Goal: Book appointment/travel/reservation

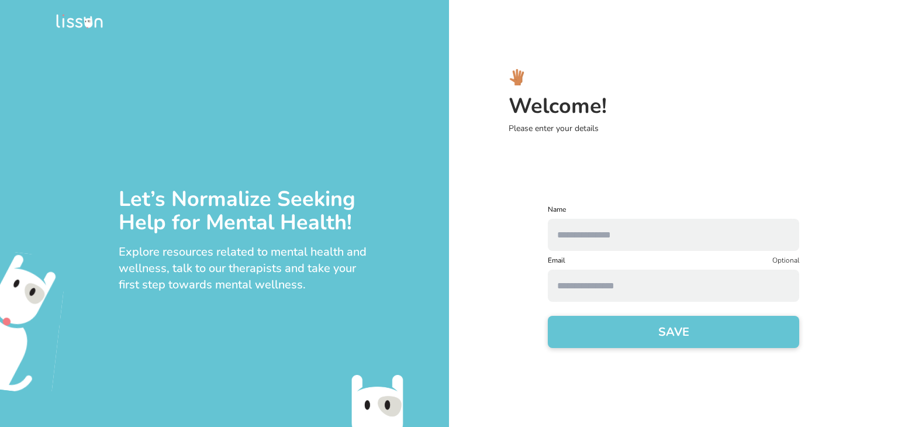
click at [653, 233] on input "text" at bounding box center [673, 235] width 251 height 32
type input "******"
click at [621, 344] on button "SAVE" at bounding box center [673, 332] width 251 height 32
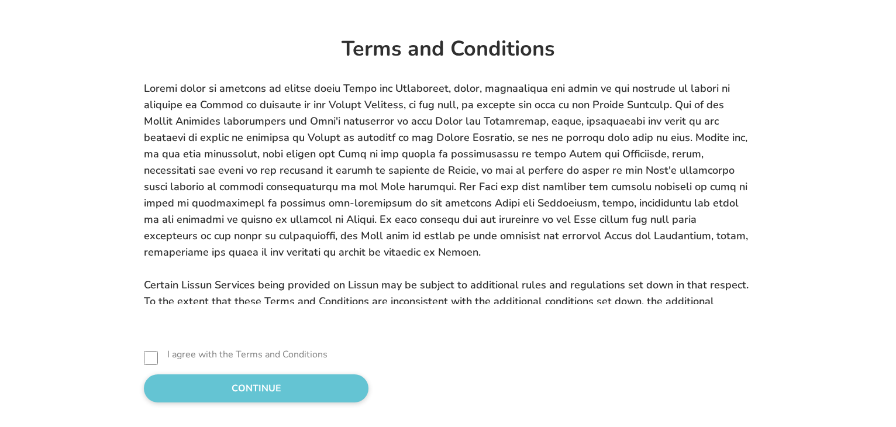
scroll to position [236, 0]
click at [84, 350] on div "Usage of Lissun The Lissun Platform (including any mobile based applications, w…" at bounding box center [447, 241] width 739 height 323
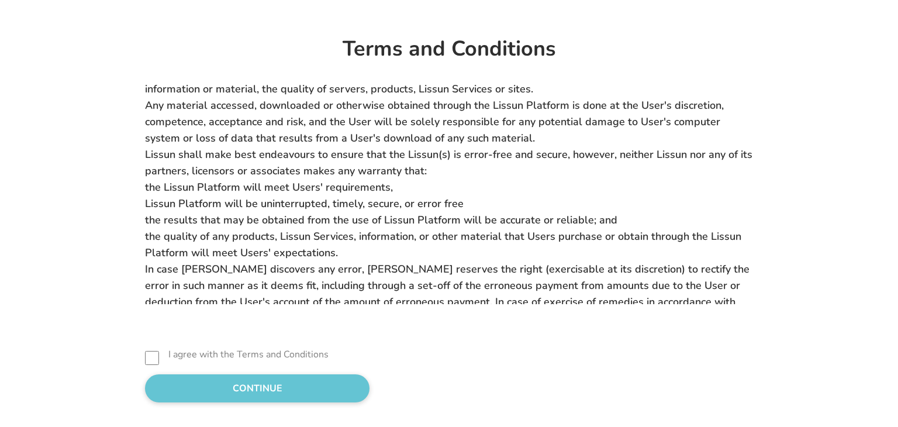
scroll to position [4825, 0]
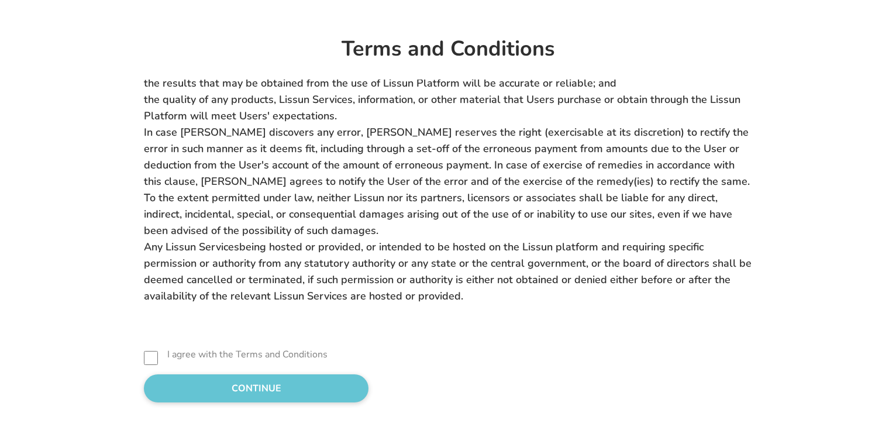
click at [144, 391] on button "CONTINUE" at bounding box center [256, 388] width 225 height 28
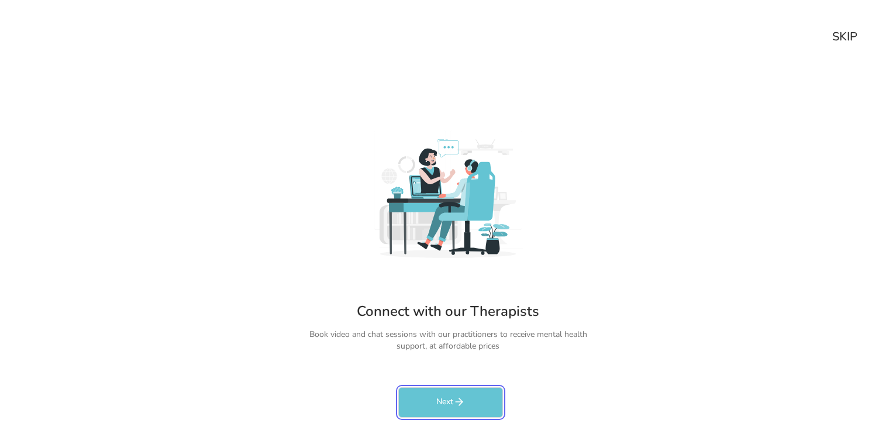
click at [425, 400] on button "Next" at bounding box center [450, 402] width 105 height 30
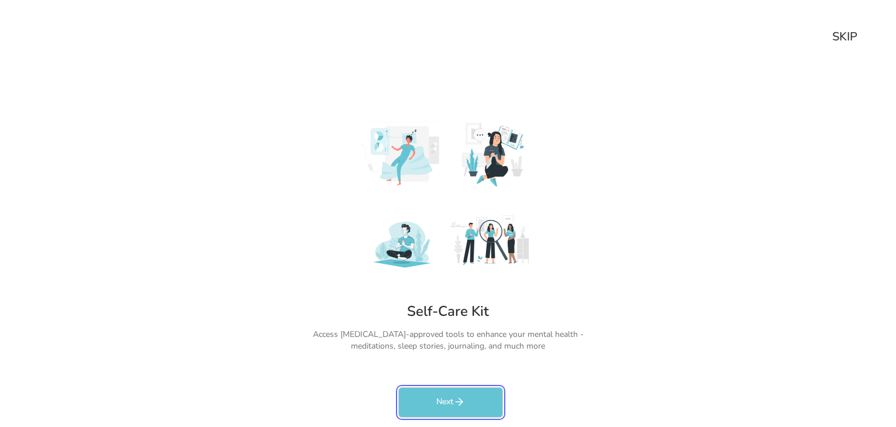
click at [425, 400] on button "Next" at bounding box center [450, 402] width 105 height 30
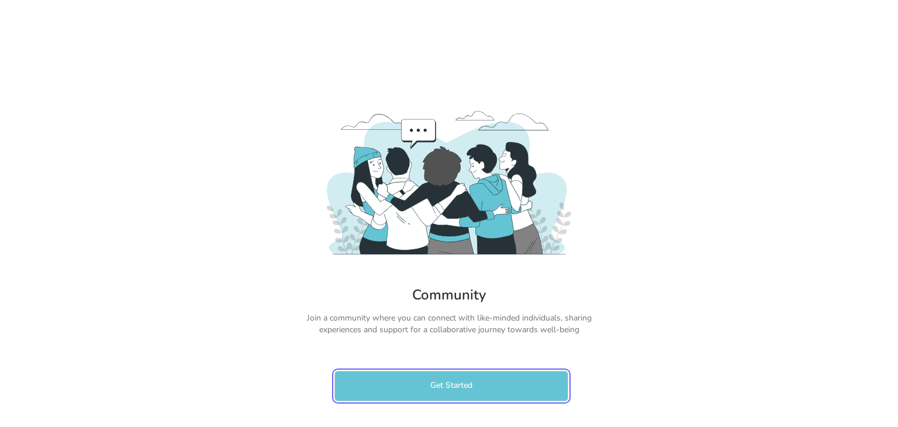
click at [425, 400] on button "Get Started" at bounding box center [451, 386] width 234 height 30
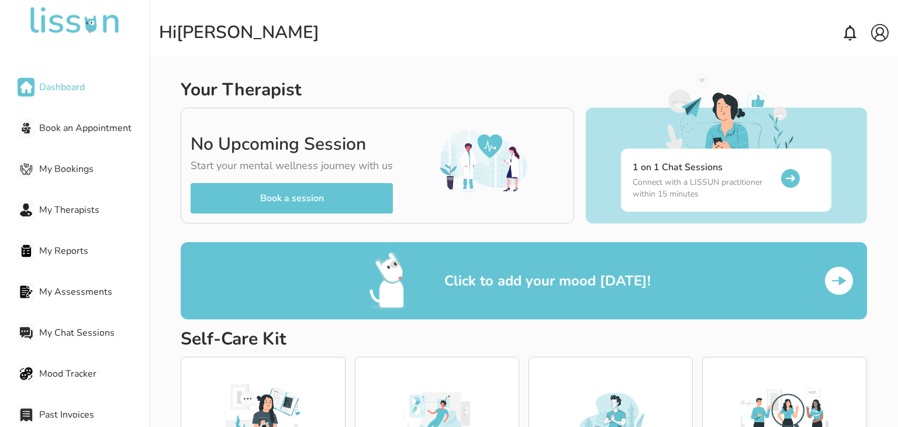
scroll to position [126, 0]
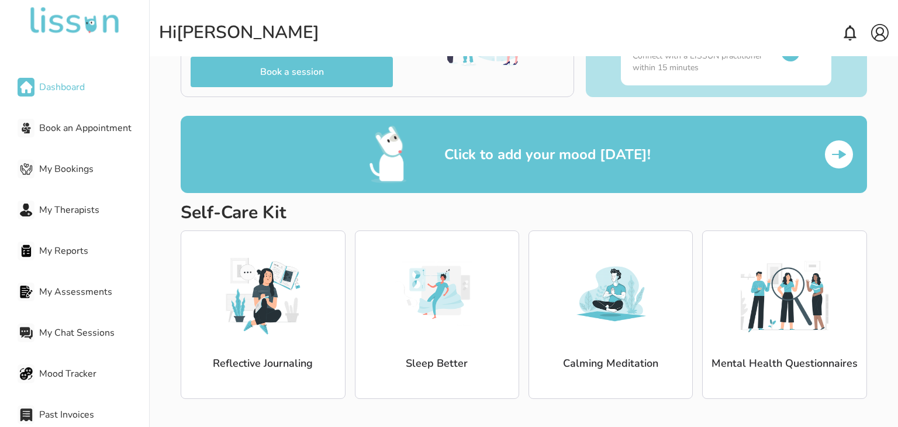
click at [64, 207] on span "My Therapists" at bounding box center [94, 210] width 110 height 14
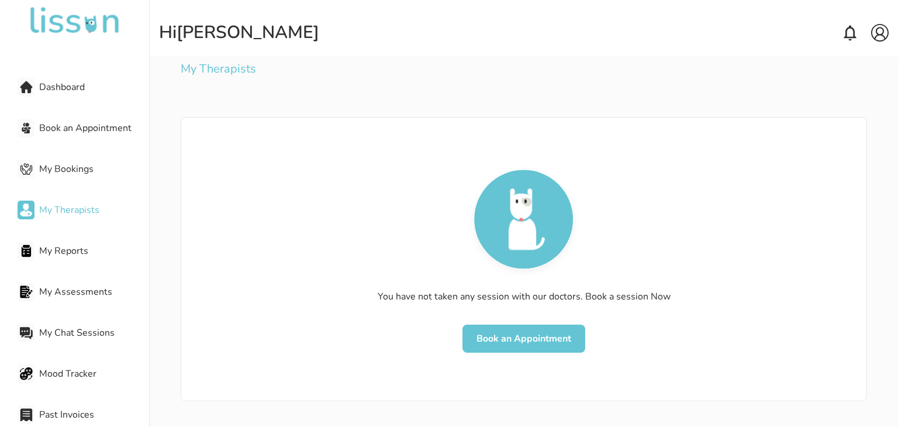
click at [67, 253] on span "My Reports" at bounding box center [94, 251] width 110 height 14
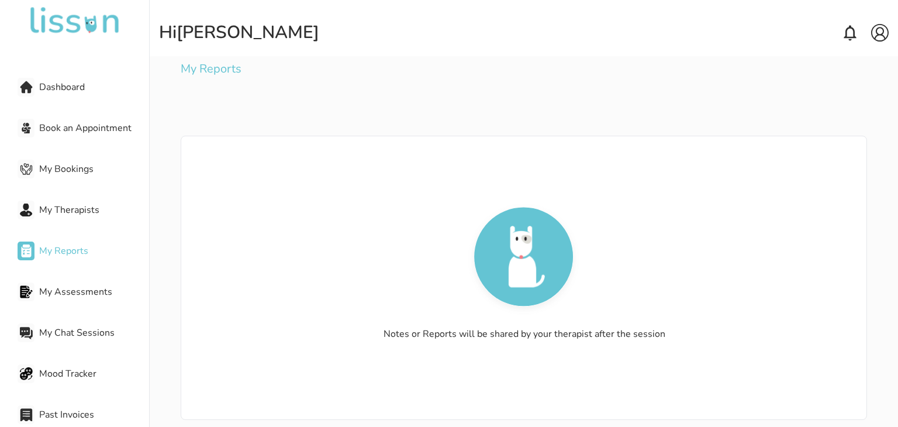
click at [78, 136] on div "Book an Appointment" at bounding box center [84, 127] width 132 height 23
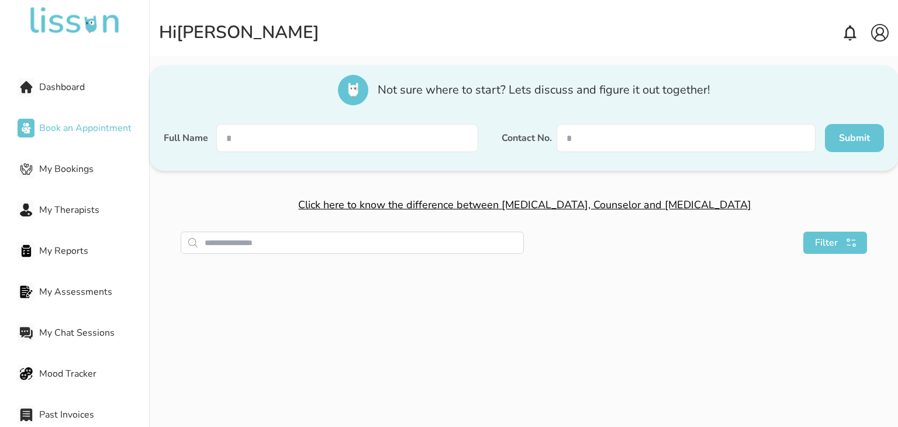
click at [70, 84] on span "Dashboard" at bounding box center [94, 87] width 110 height 14
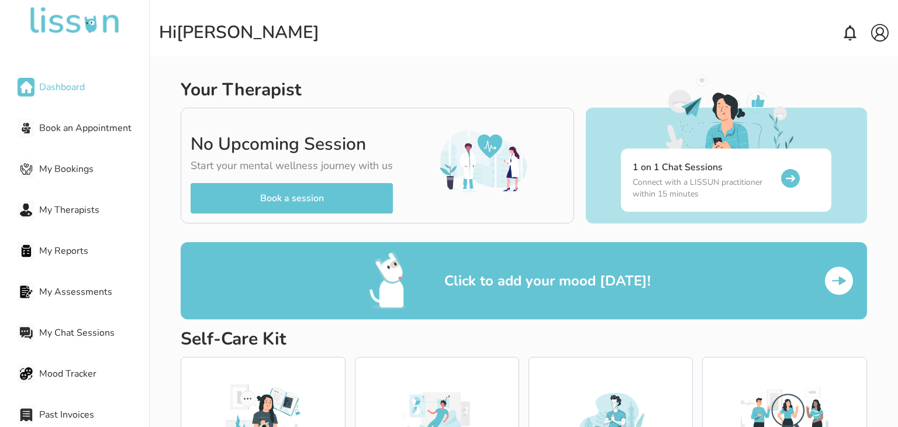
click at [80, 87] on span "Dashboard" at bounding box center [94, 87] width 110 height 14
click at [430, 268] on div "Click to add your mood [DATE]!" at bounding box center [510, 280] width 282 height 58
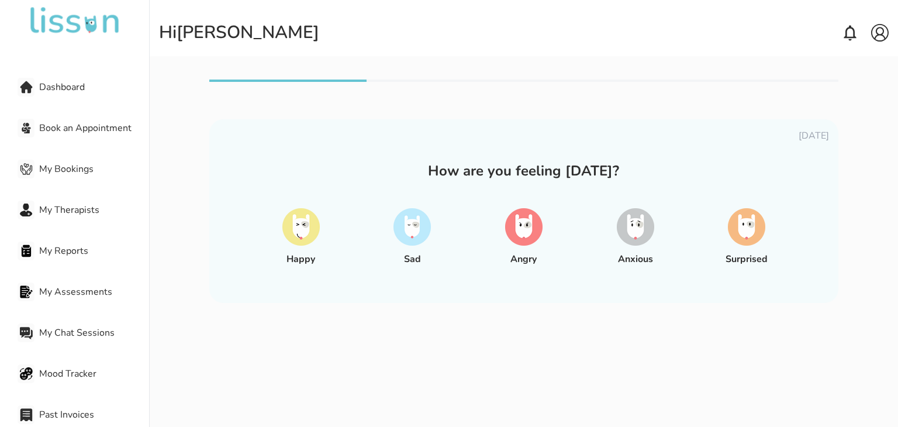
click at [524, 234] on img at bounding box center [523, 226] width 37 height 37
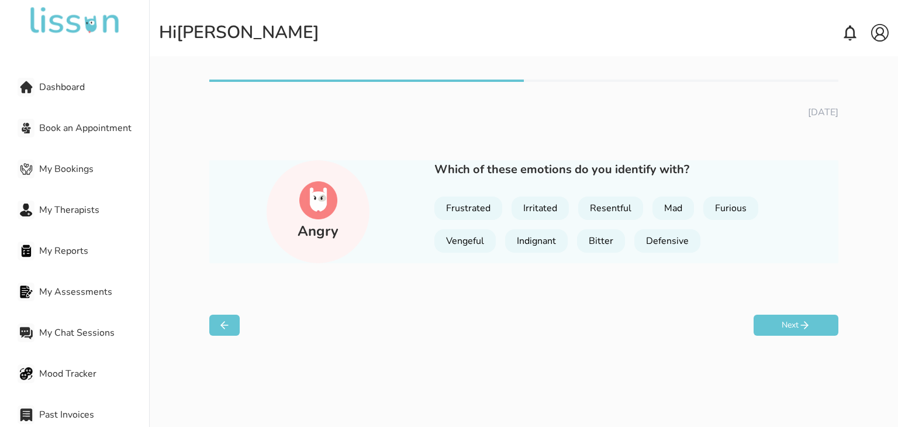
click at [537, 206] on div "Irritated" at bounding box center [540, 207] width 57 height 23
click at [764, 321] on button "Next" at bounding box center [796, 325] width 85 height 21
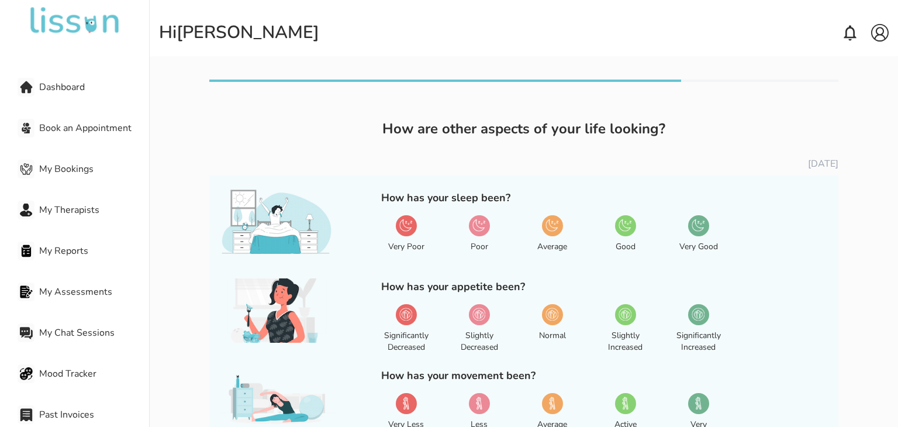
click at [552, 239] on div "Average" at bounding box center [552, 239] width 50 height 58
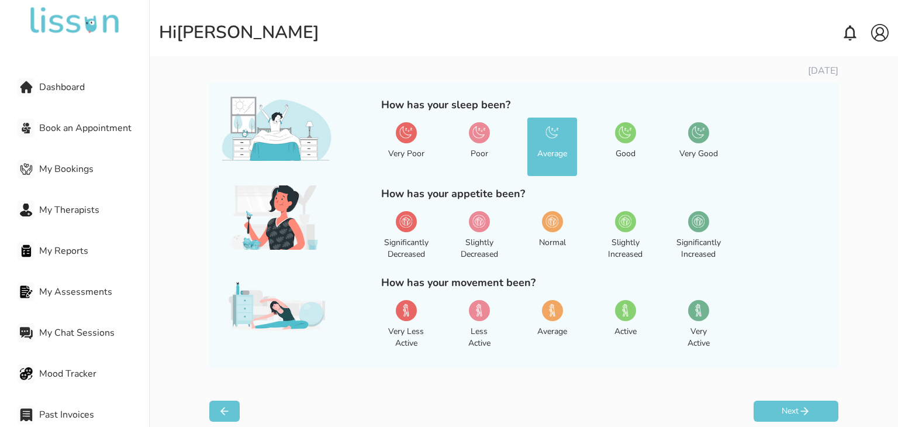
scroll to position [106, 0]
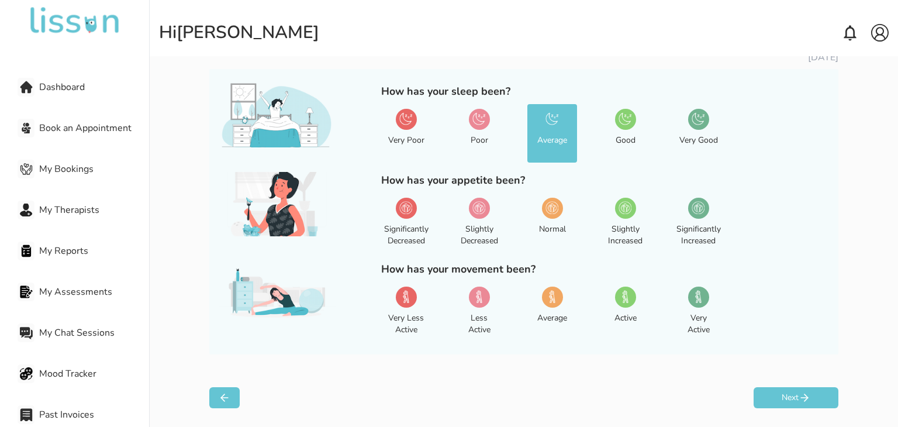
click at [552, 204] on img at bounding box center [551, 207] width 13 height 13
click at [478, 215] on div at bounding box center [479, 208] width 21 height 21
click at [540, 312] on div "Average" at bounding box center [552, 318] width 30 height 12
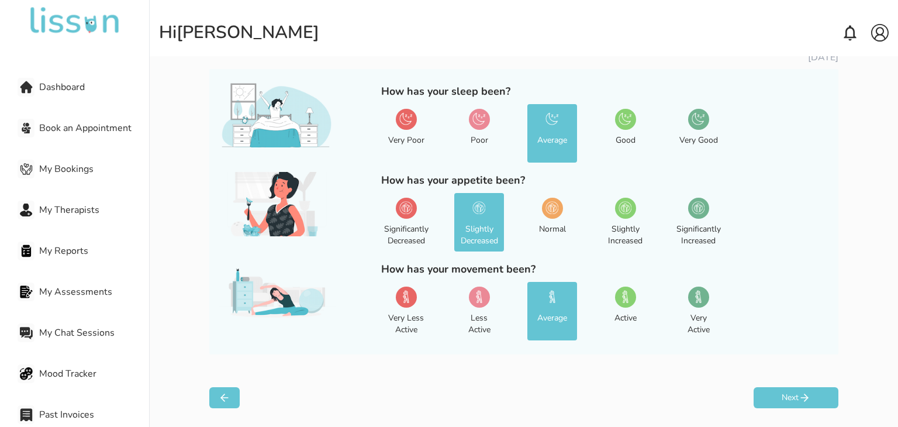
click at [772, 389] on button "Next" at bounding box center [796, 397] width 85 height 21
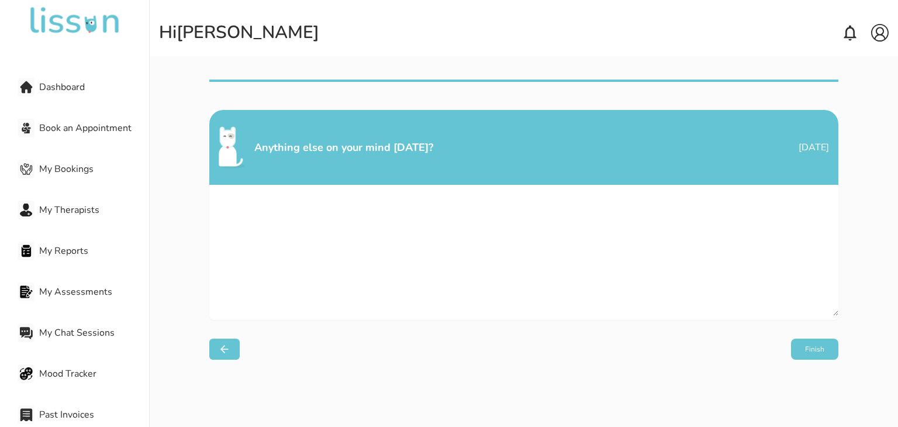
scroll to position [0, 0]
click at [490, 223] on textarea at bounding box center [523, 250] width 629 height 131
type textarea "*"
click at [809, 352] on button "Finish" at bounding box center [814, 349] width 47 height 21
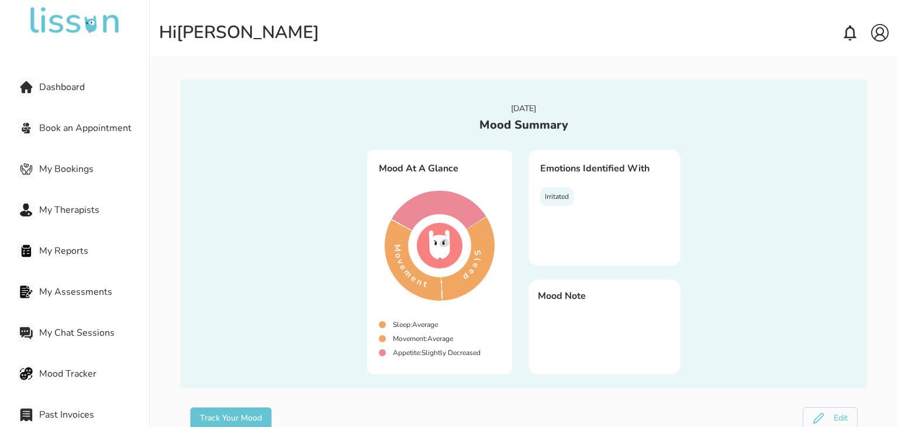
scroll to position [37, 0]
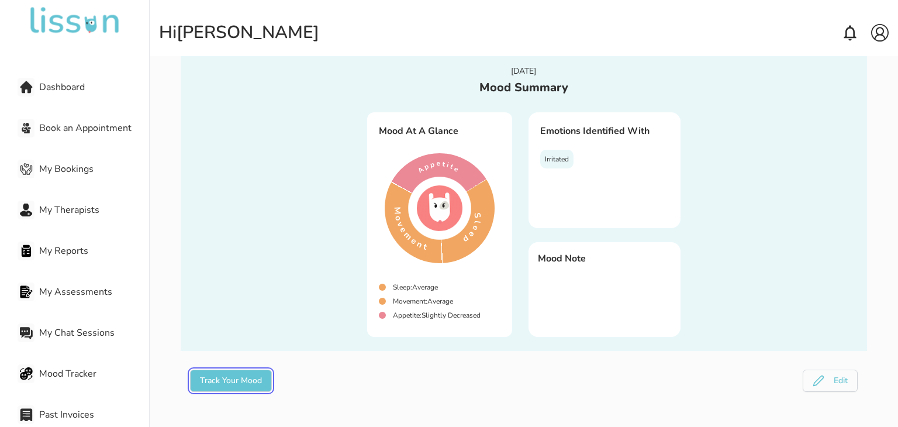
click at [248, 381] on button "Track Your Mood" at bounding box center [231, 380] width 82 height 22
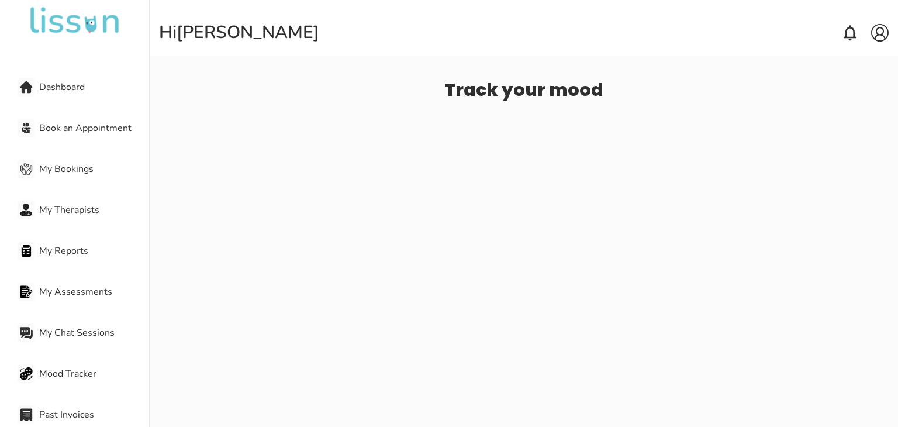
select select "**********"
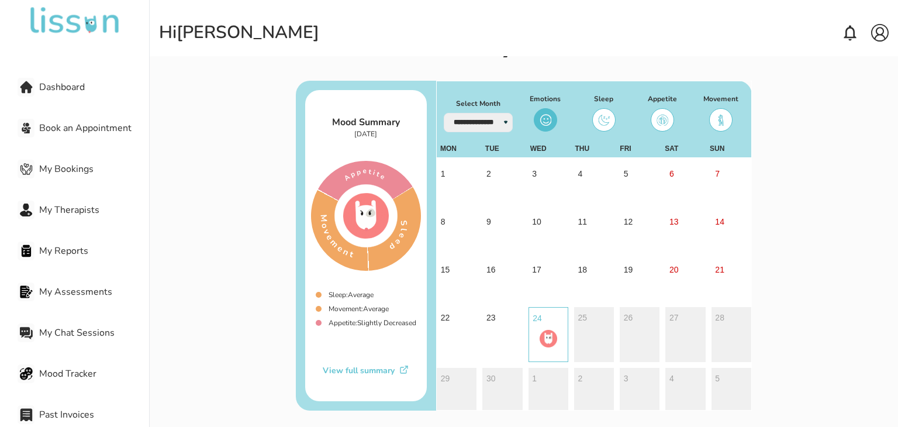
scroll to position [45, 0]
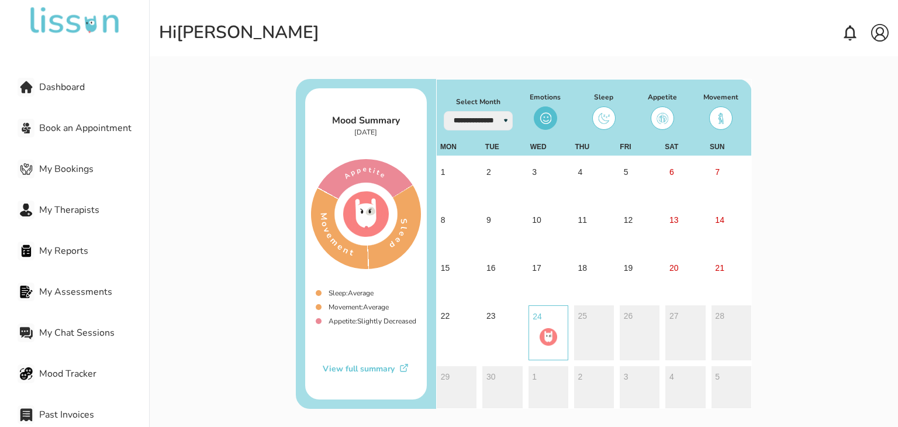
click at [382, 370] on div "View full summary" at bounding box center [366, 369] width 122 height 12
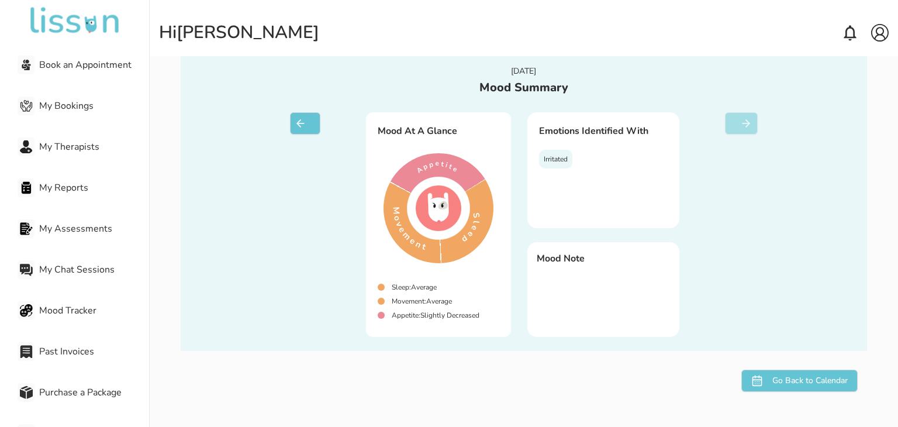
scroll to position [63, 0]
click at [62, 150] on span "My Therapists" at bounding box center [94, 147] width 110 height 14
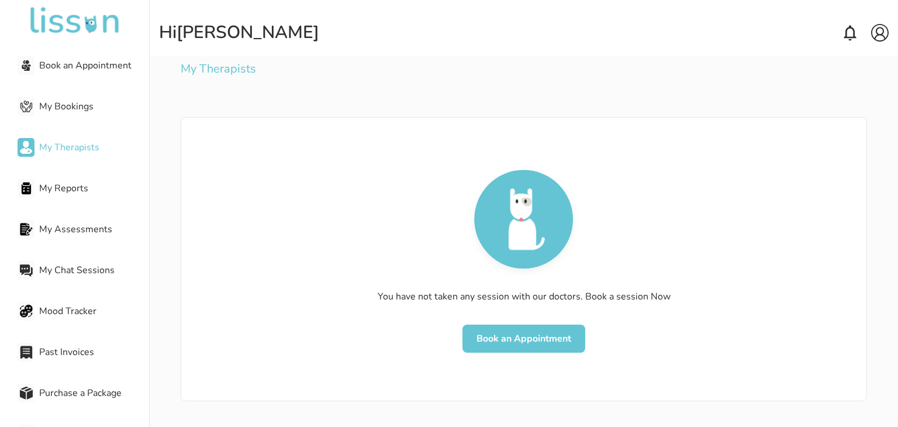
click at [504, 351] on button "Book an Appointment" at bounding box center [523, 338] width 123 height 28
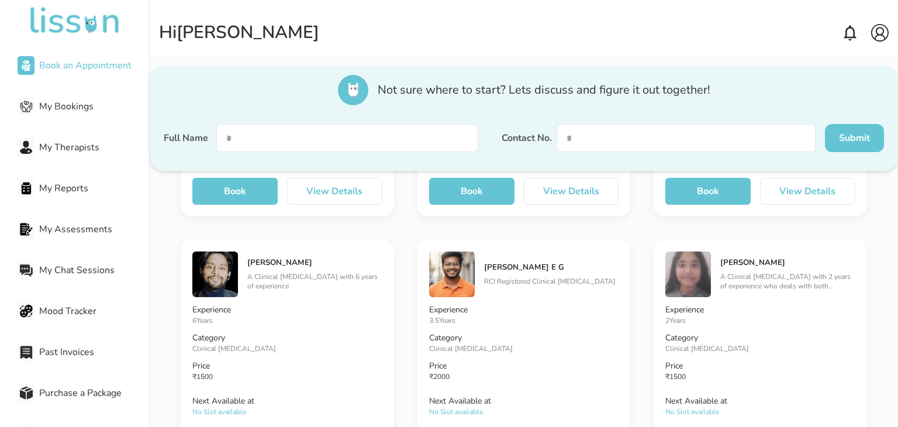
scroll to position [1802, 0]
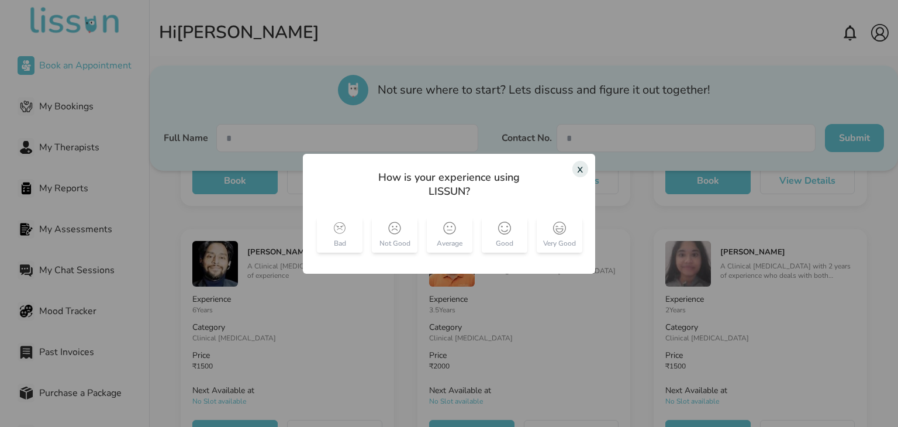
click at [583, 170] on div "x" at bounding box center [580, 169] width 16 height 16
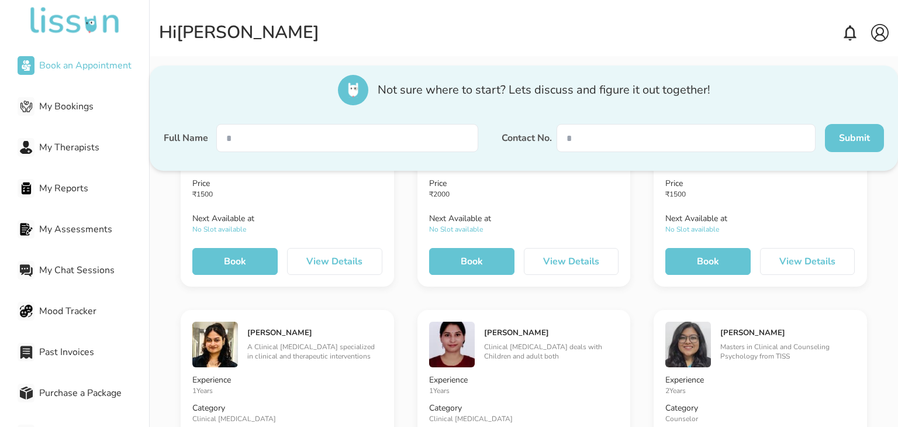
scroll to position [1992, 0]
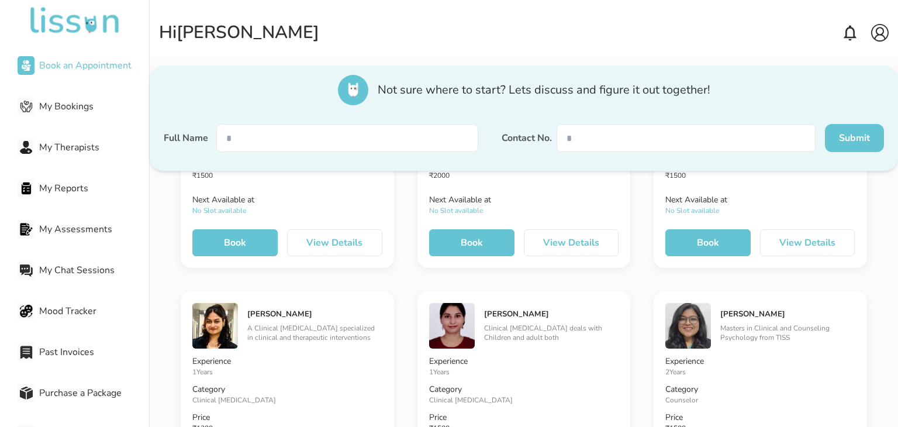
click at [406, 143] on input "text" at bounding box center [347, 138] width 262 height 28
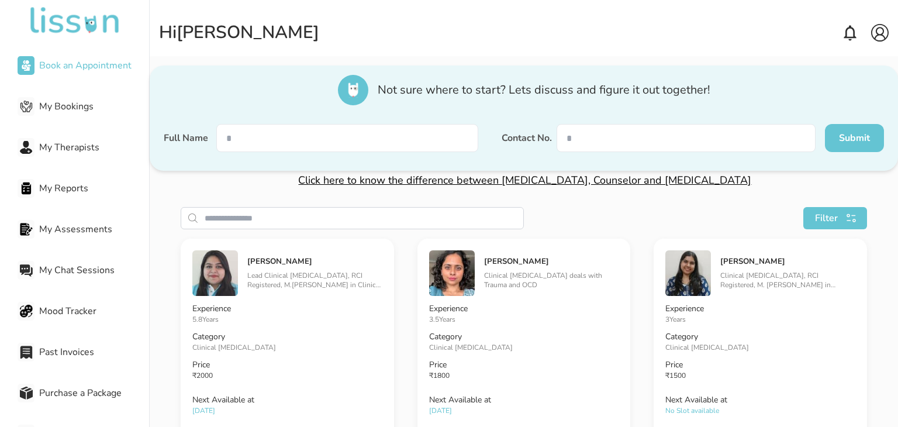
scroll to position [0, 0]
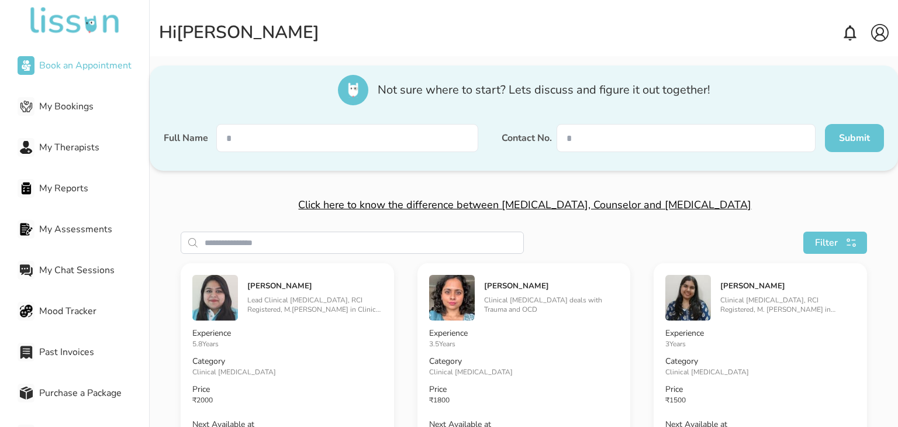
click at [280, 236] on input "search" at bounding box center [364, 242] width 319 height 21
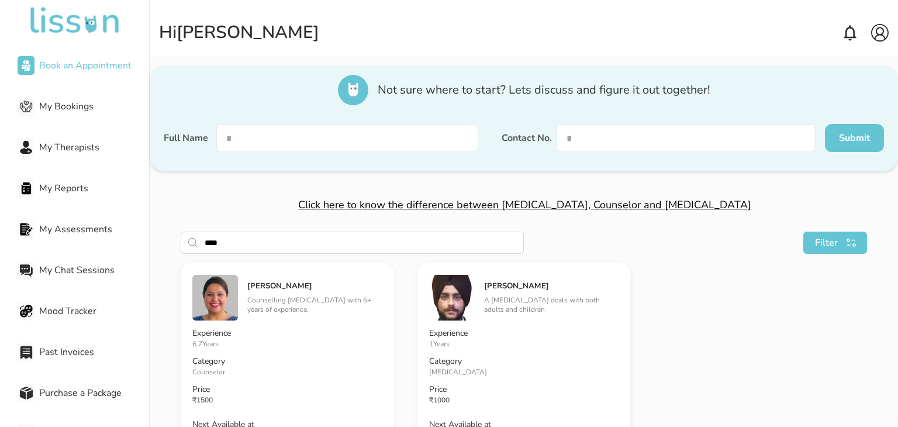
type input "****"
click at [227, 307] on img at bounding box center [215, 298] width 46 height 46
click at [261, 302] on p "Counselling [MEDICAL_DATA] with 6+ years of experience." at bounding box center [314, 304] width 134 height 19
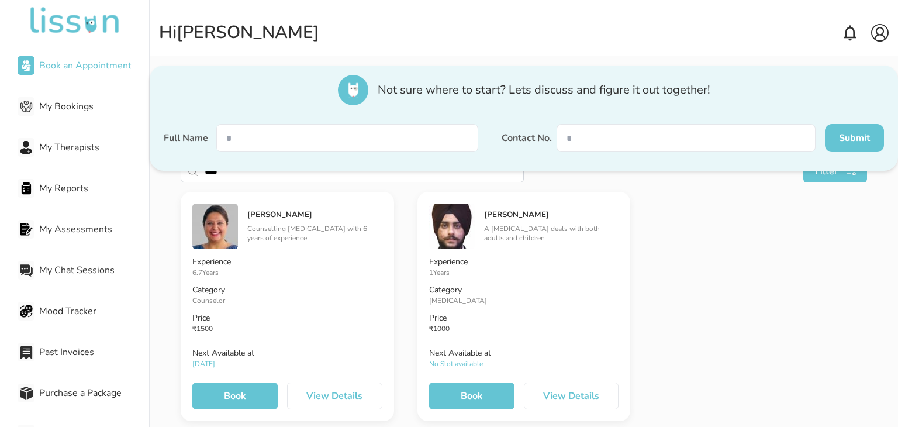
scroll to position [77, 0]
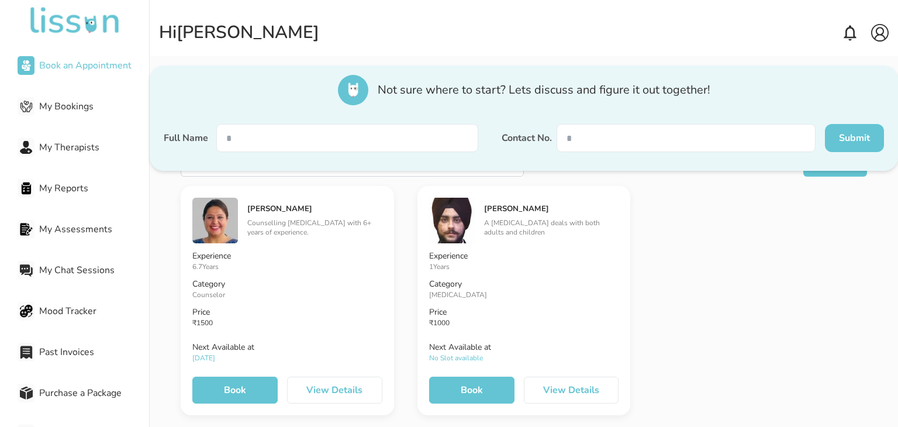
click at [309, 386] on button "View Details" at bounding box center [334, 390] width 95 height 27
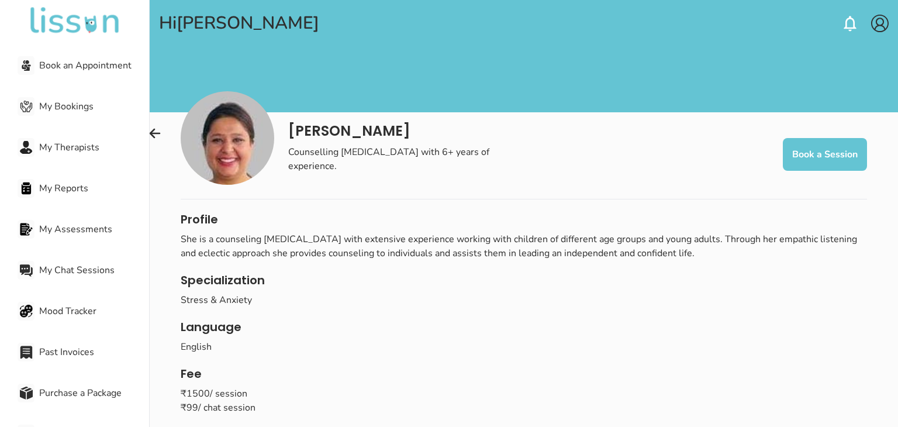
click at [234, 166] on img at bounding box center [228, 138] width 94 height 94
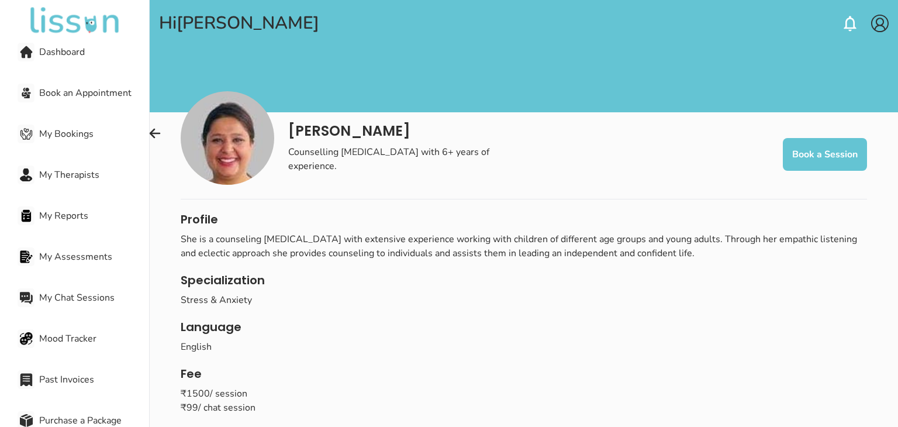
click at [850, 23] on icon at bounding box center [850, 23] width 19 height 19
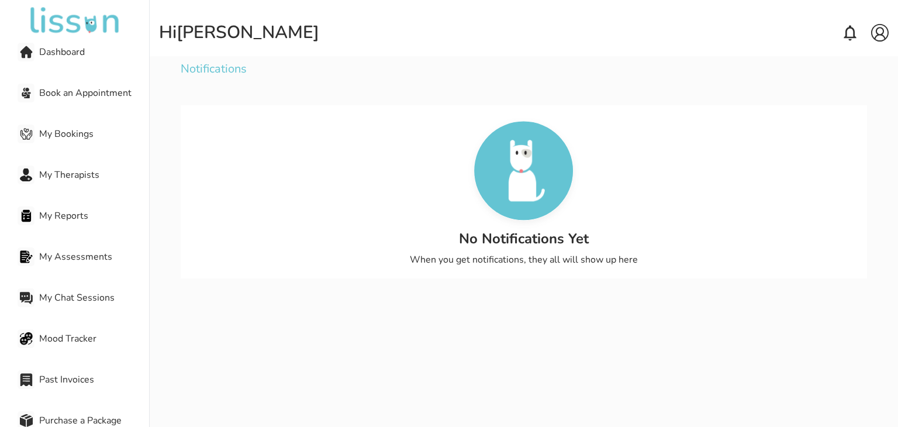
click at [880, 30] on img at bounding box center [880, 33] width 18 height 18
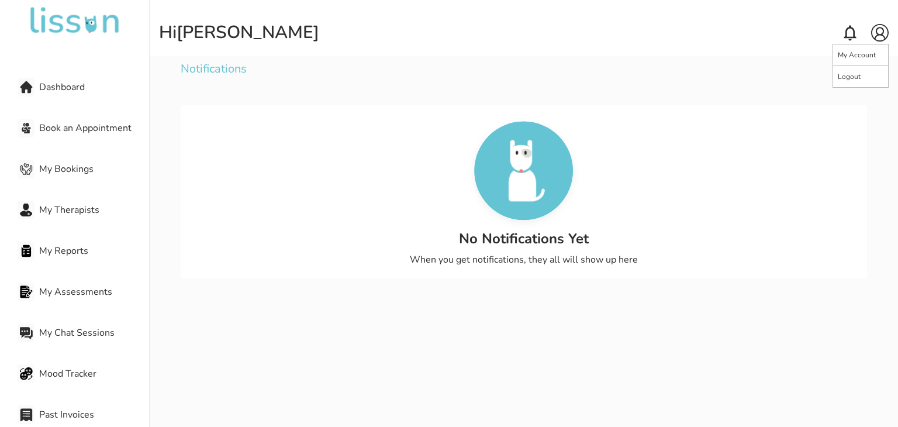
click at [866, 77] on div "Logout" at bounding box center [860, 77] width 55 height 22
